Goal: Browse casually

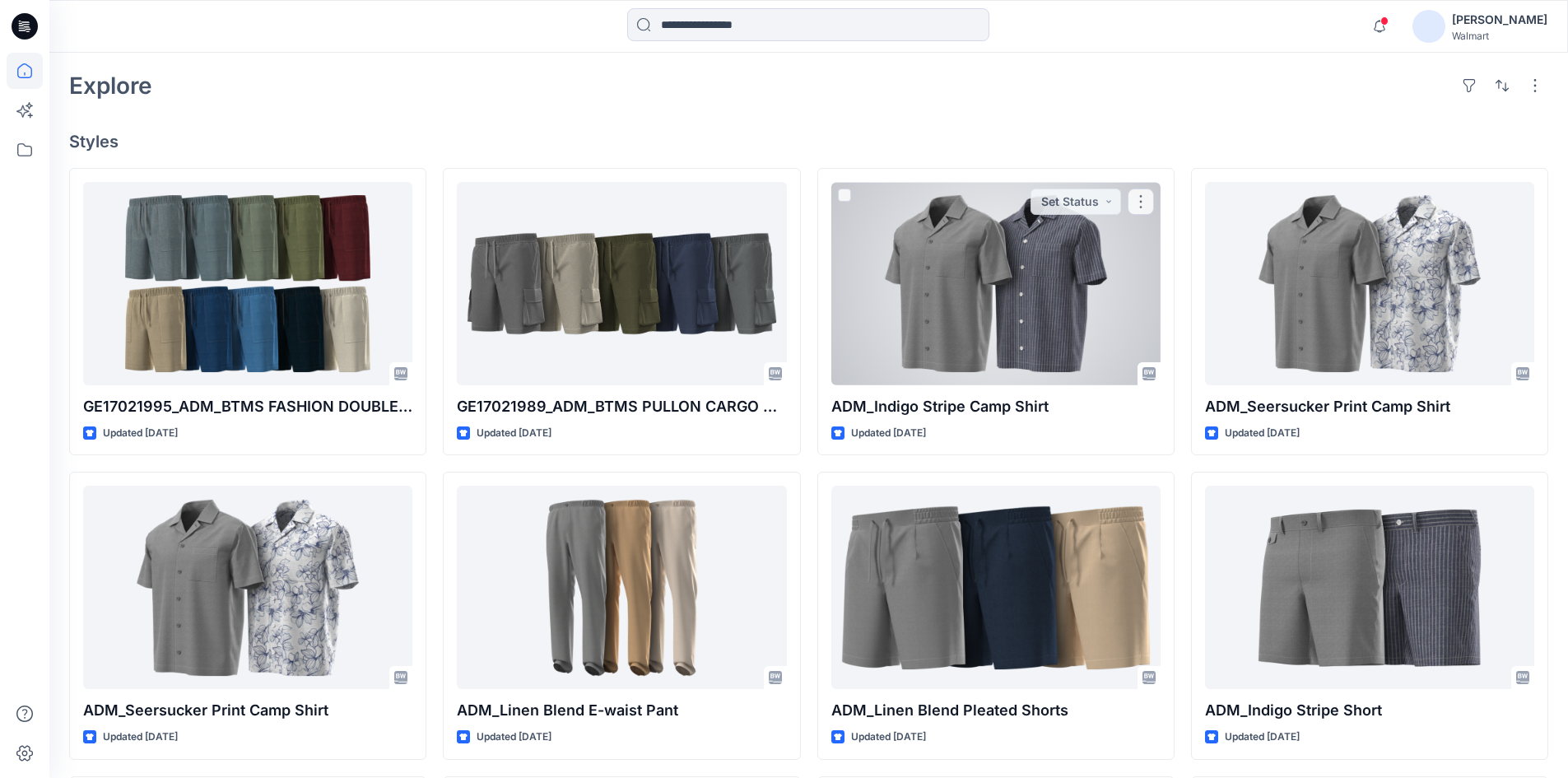
scroll to position [412, 0]
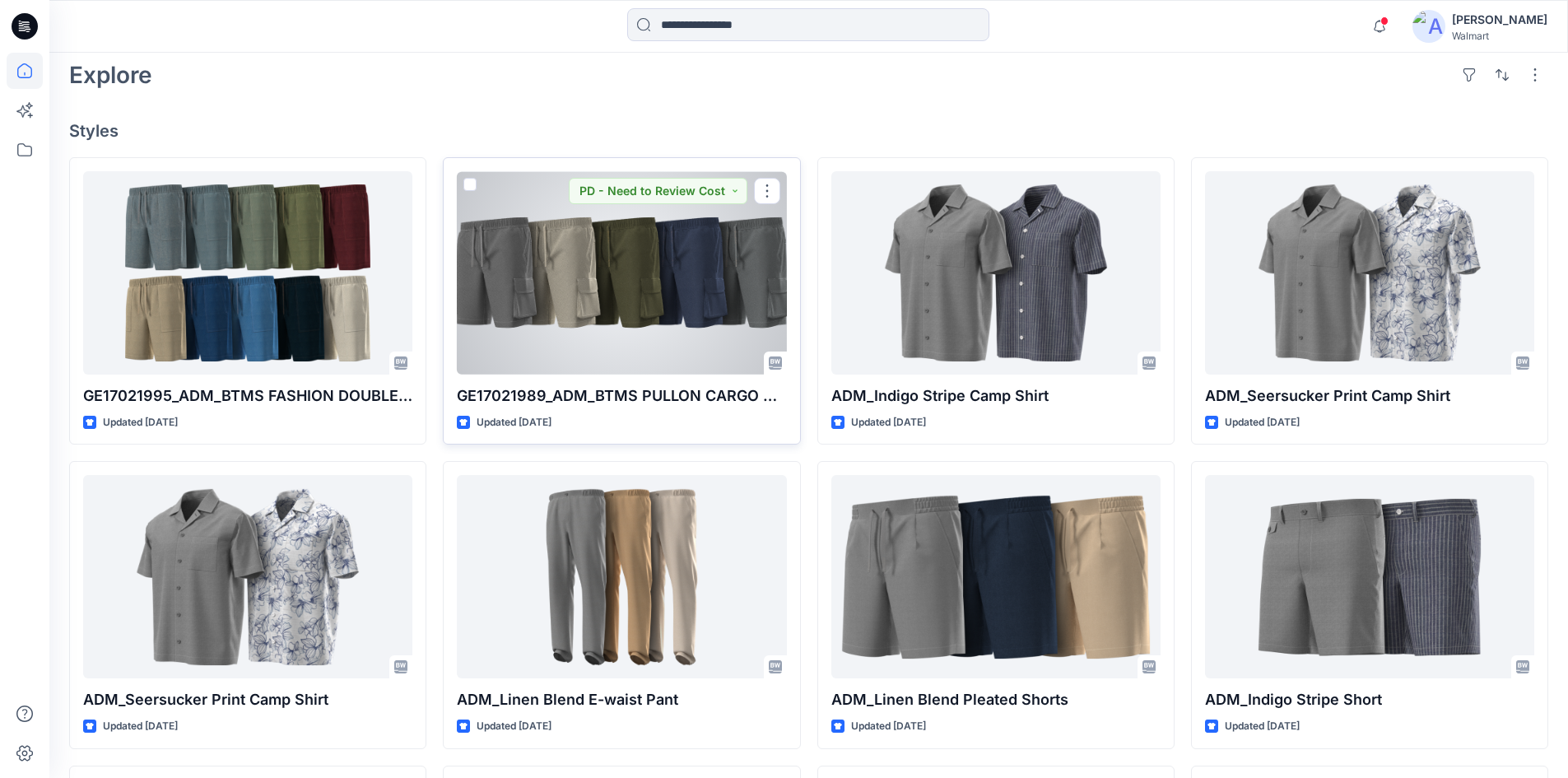
click at [623, 273] on div at bounding box center [621, 272] width 330 height 203
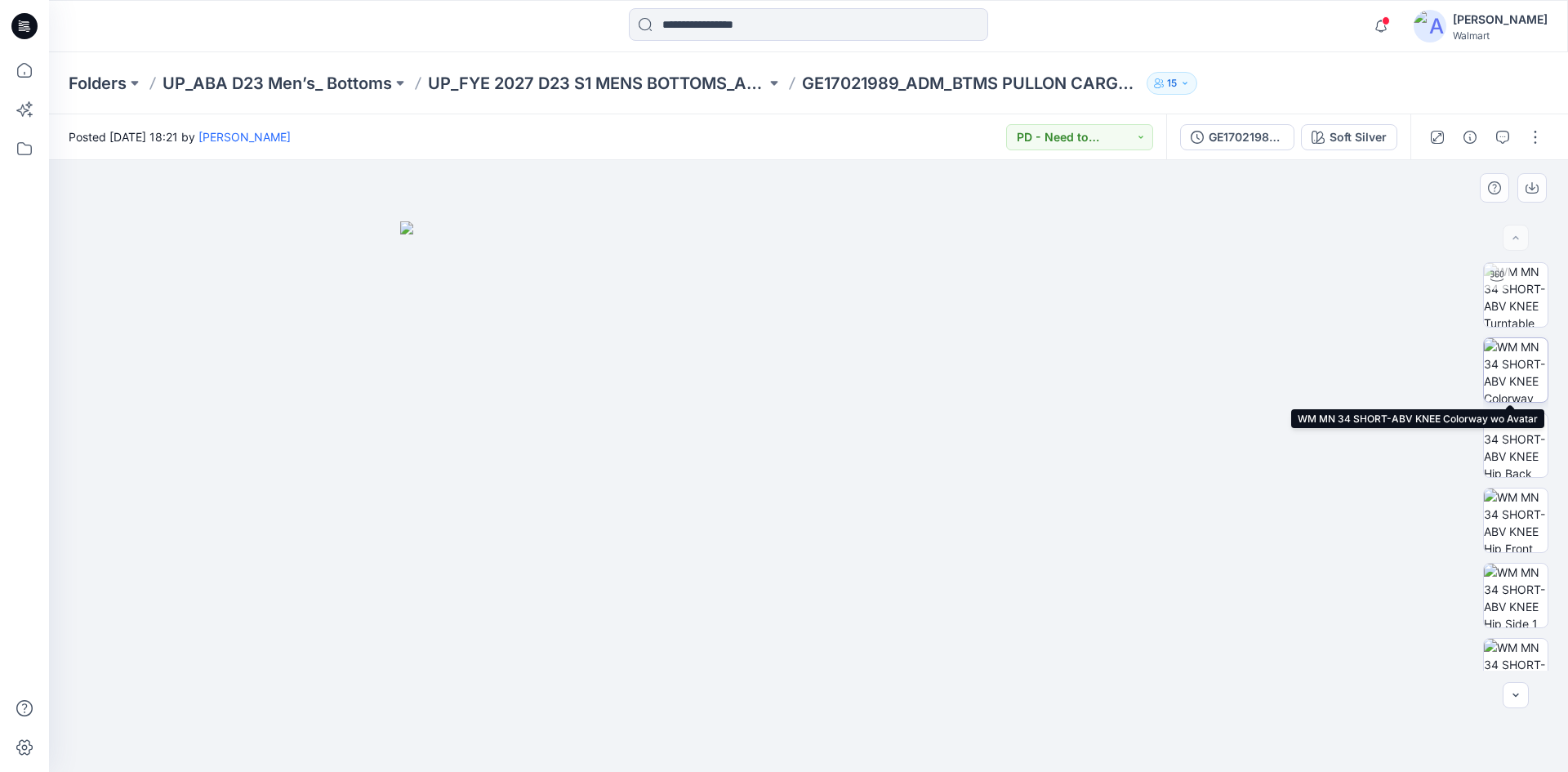
click at [1511, 390] on img at bounding box center [1515, 369] width 63 height 63
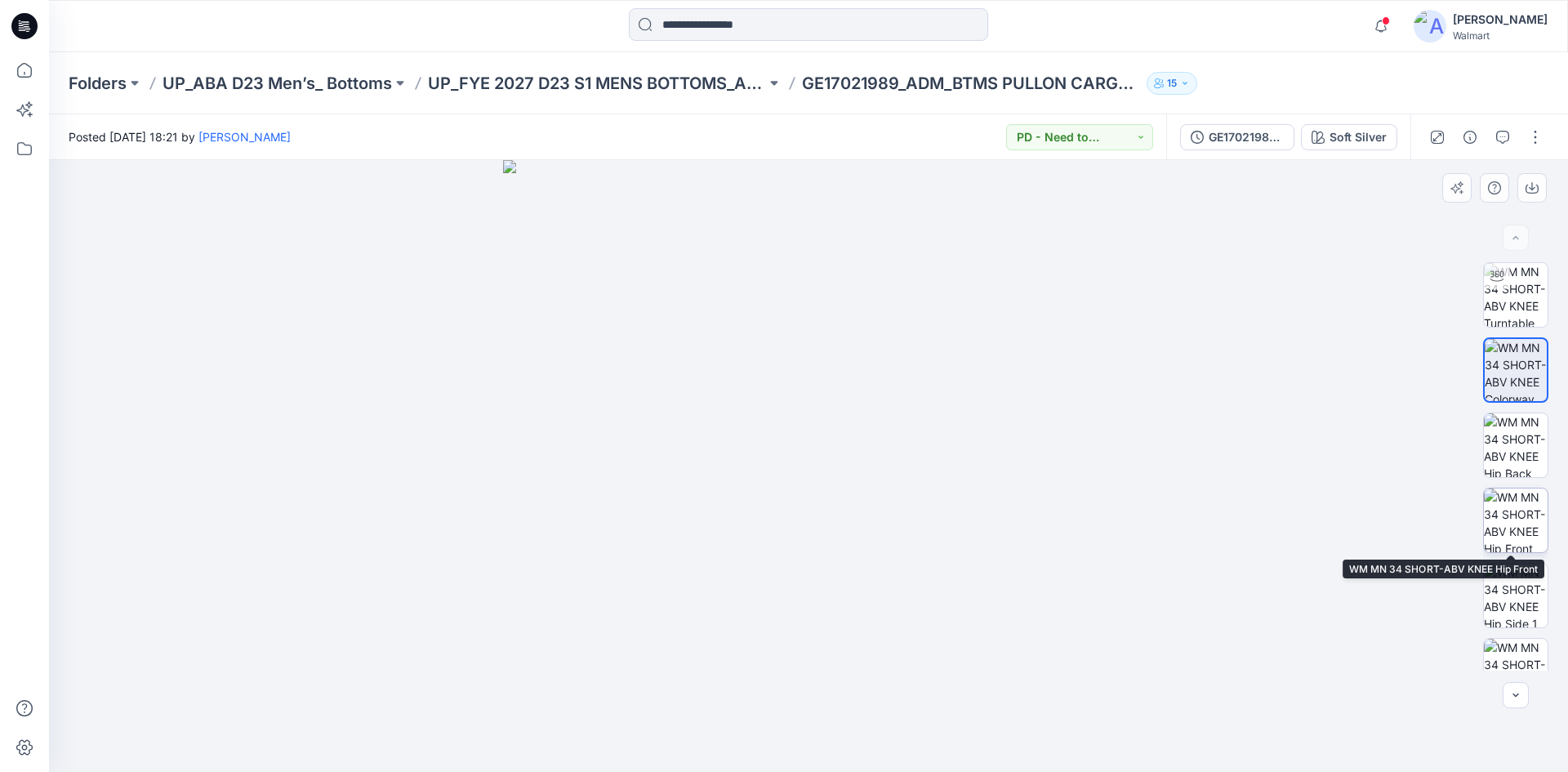
click at [1502, 525] on img at bounding box center [1515, 520] width 63 height 63
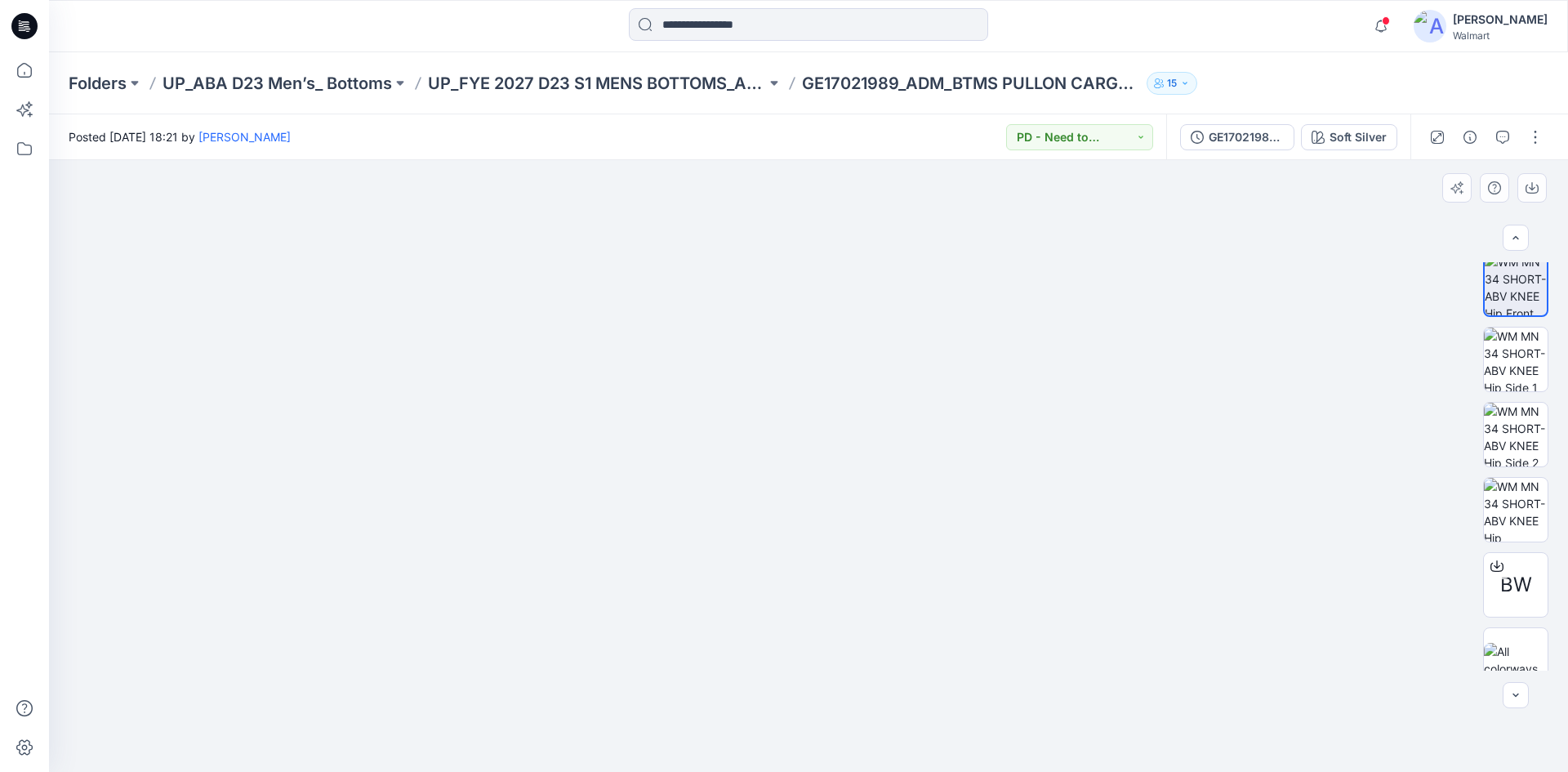
scroll to position [241, 0]
click at [1521, 646] on img at bounding box center [1515, 655] width 63 height 35
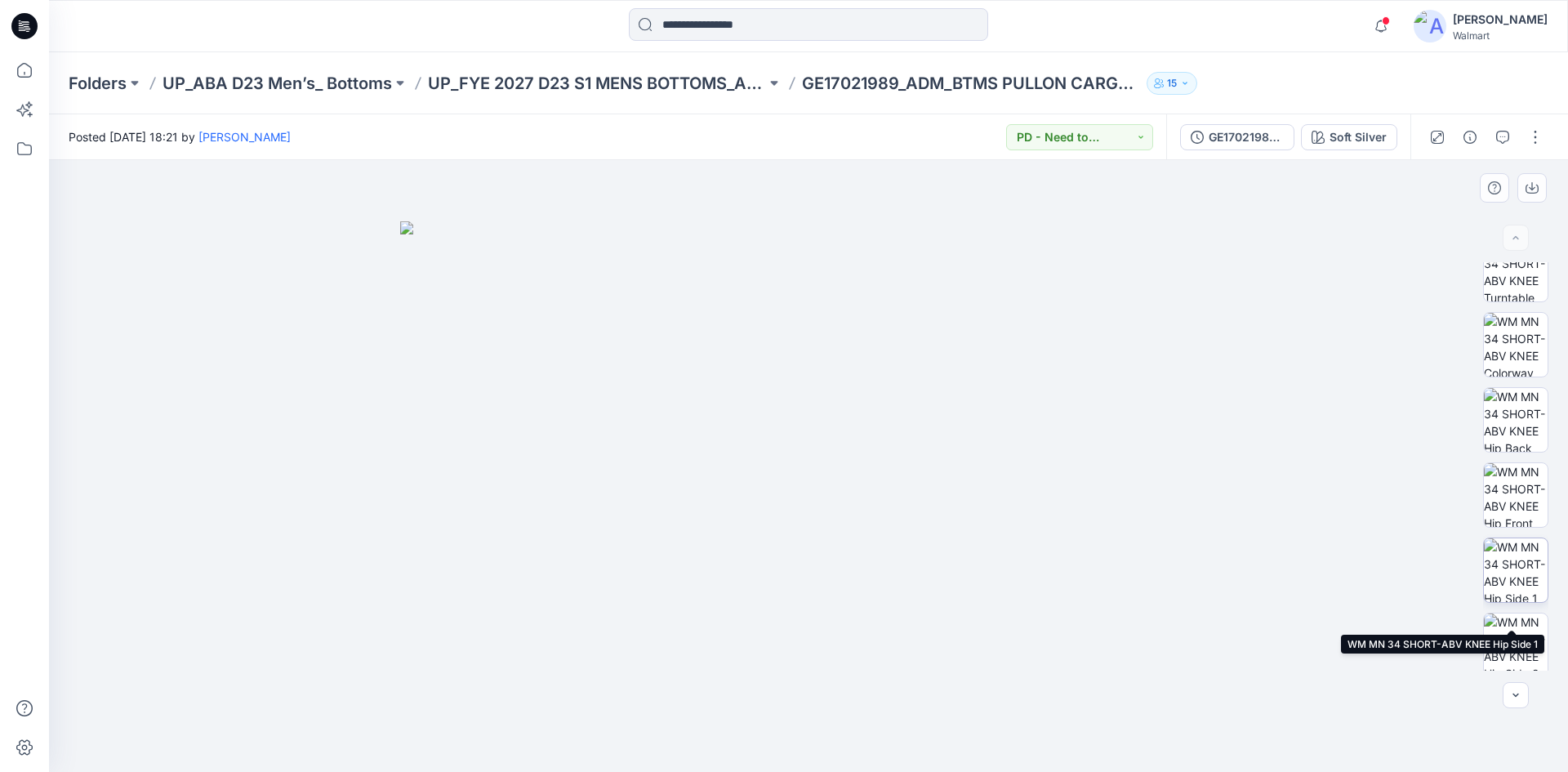
scroll to position [0, 0]
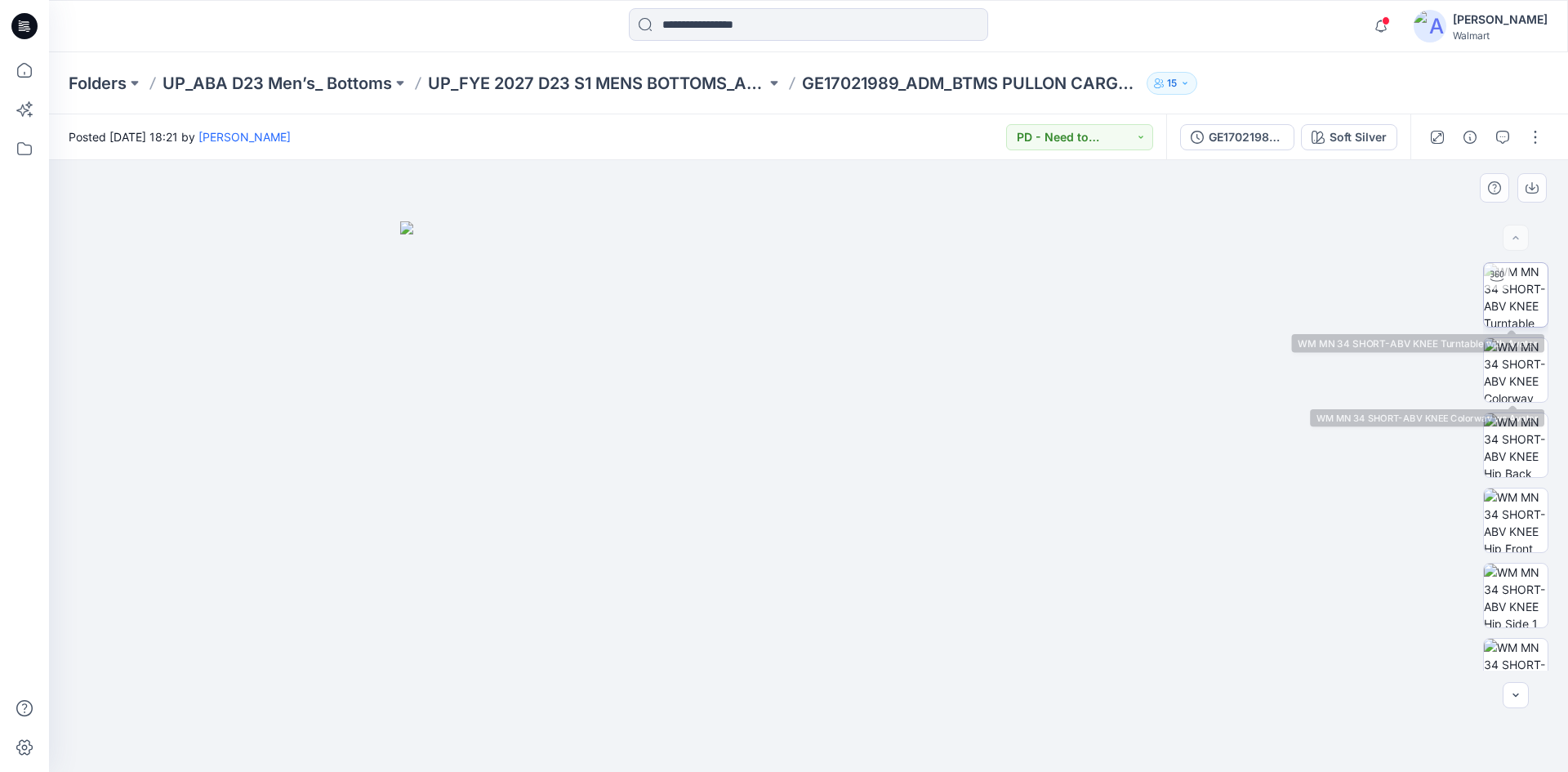
click at [1512, 295] on img at bounding box center [1515, 294] width 63 height 63
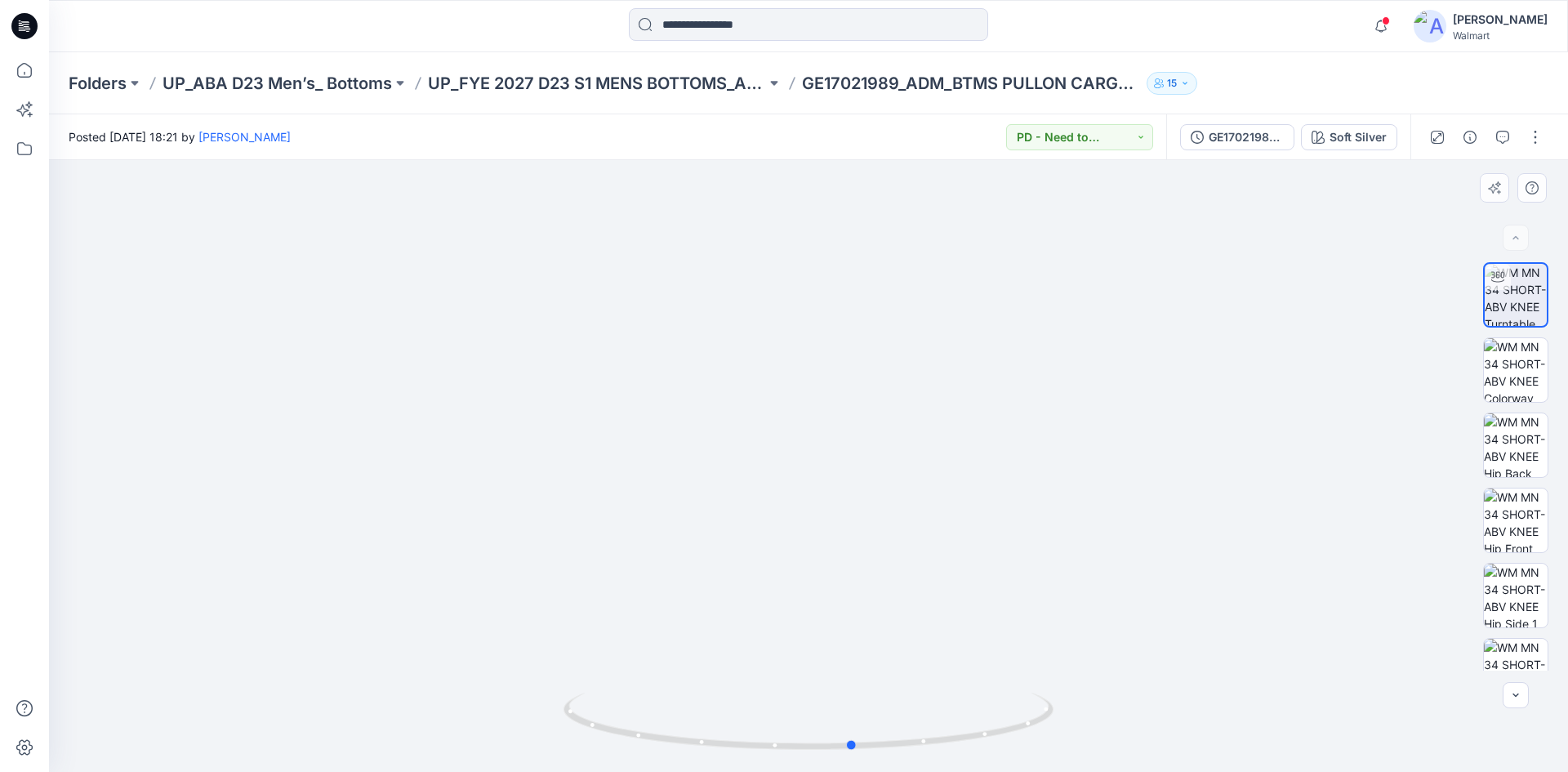
drag, startPoint x: 810, startPoint y: 745, endPoint x: 1344, endPoint y: 712, distance: 535.0
click at [1344, 712] on div at bounding box center [808, 466] width 1519 height 612
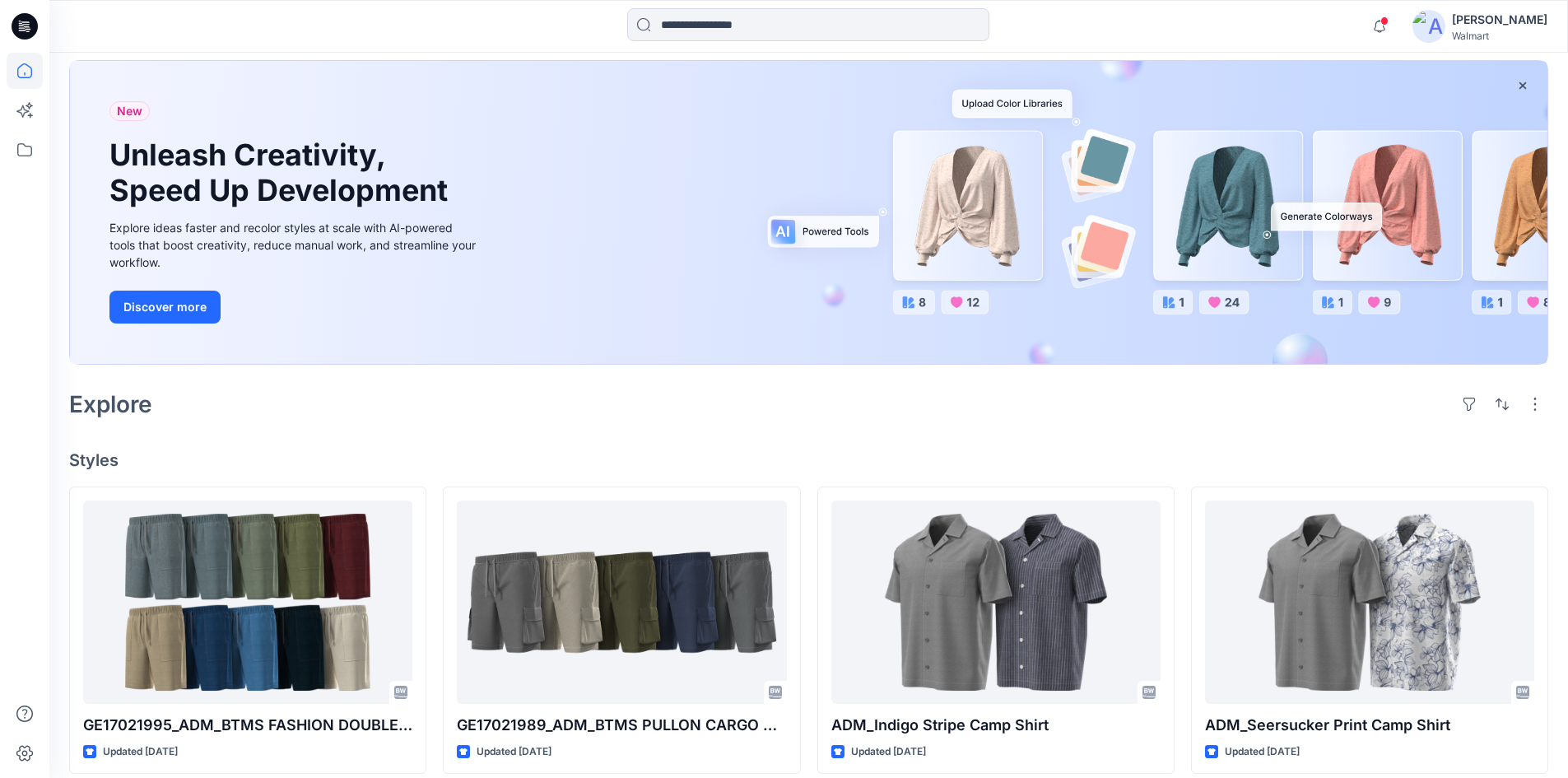
scroll to position [330, 0]
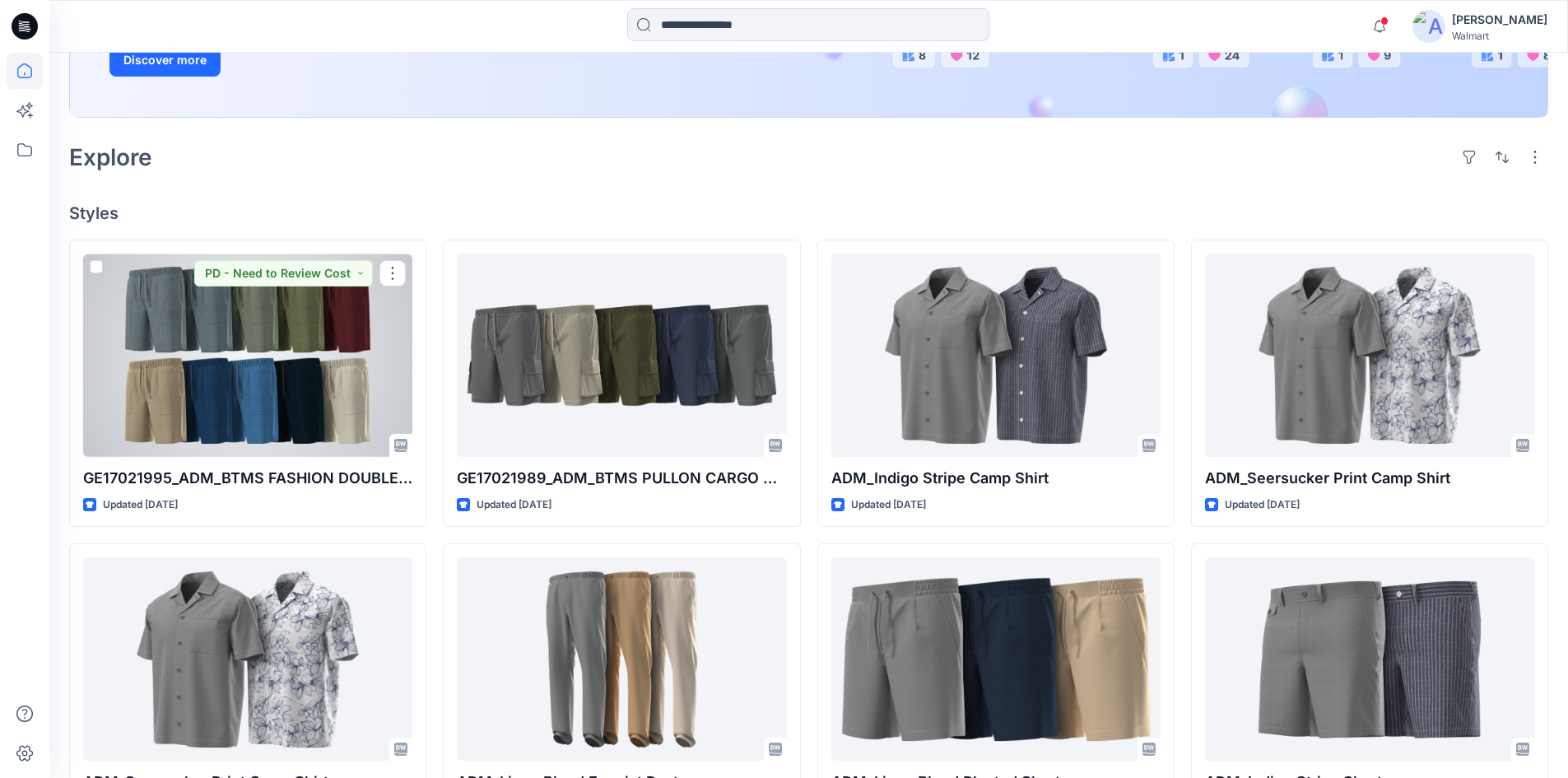
click at [304, 391] on div at bounding box center [247, 355] width 330 height 203
